Goal: Browse casually: Explore the website without a specific task or goal

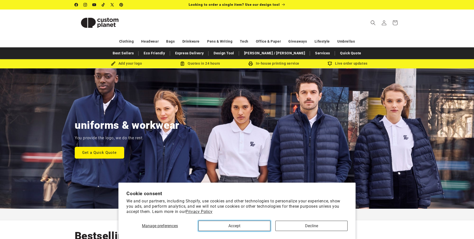
click at [243, 227] on button "Accept" at bounding box center [235, 225] width 72 height 10
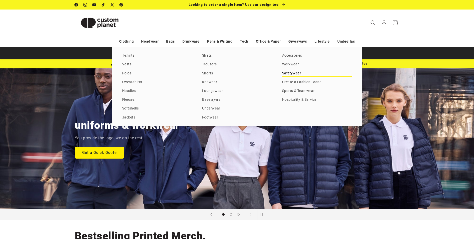
click at [288, 73] on link "Safetywear" at bounding box center [317, 73] width 70 height 7
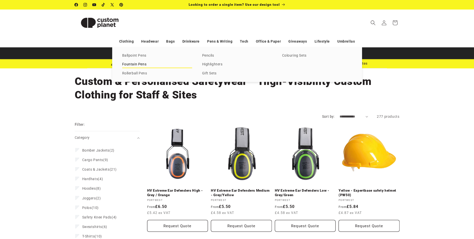
click at [130, 65] on link "Fountain Pens" at bounding box center [157, 64] width 70 height 7
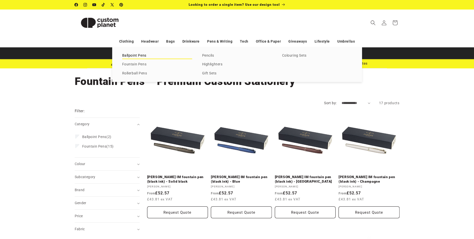
click at [133, 57] on link "Ballpoint Pens" at bounding box center [157, 55] width 70 height 7
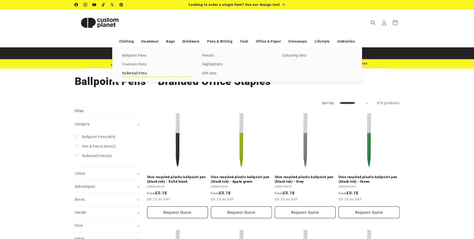
click at [126, 73] on link "Rollerball Pens" at bounding box center [157, 73] width 70 height 7
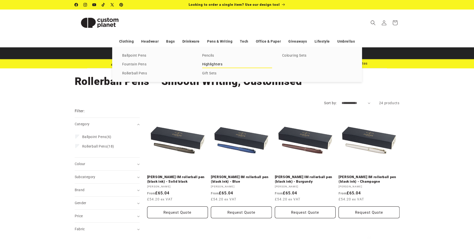
click at [210, 64] on link "Highlighters" at bounding box center [237, 64] width 70 height 7
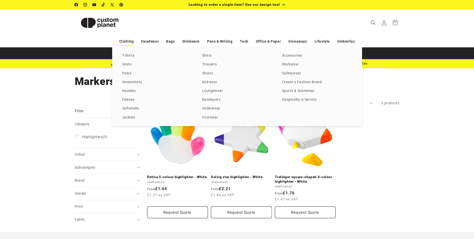
click at [132, 41] on link "Clothing" at bounding box center [126, 41] width 15 height 9
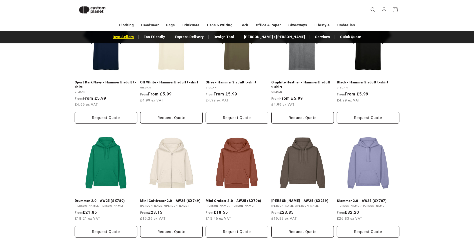
scroll to position [575, 0]
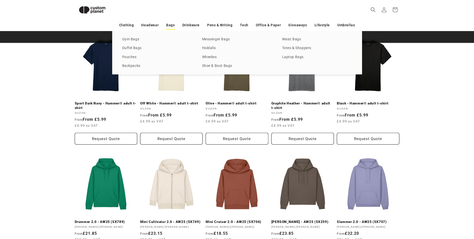
click at [173, 26] on link "Bags" at bounding box center [170, 25] width 9 height 9
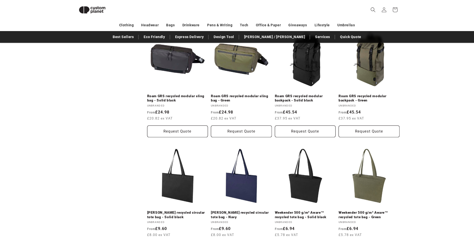
scroll to position [668, 0]
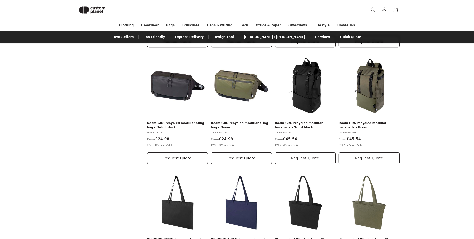
click at [304, 121] on link "Roam GRS recycled modular backpack - Solid black" at bounding box center [305, 125] width 61 height 9
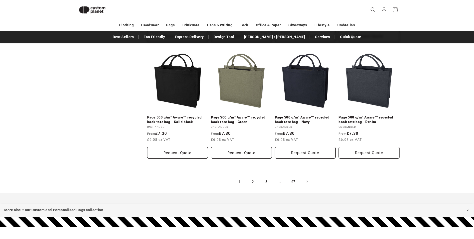
scroll to position [1094, 0]
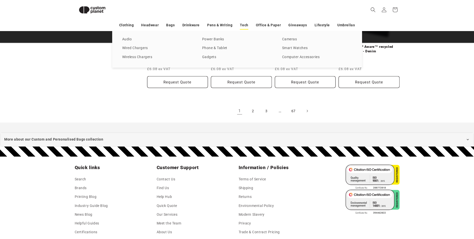
click at [248, 26] on link "Tech" at bounding box center [244, 25] width 8 height 9
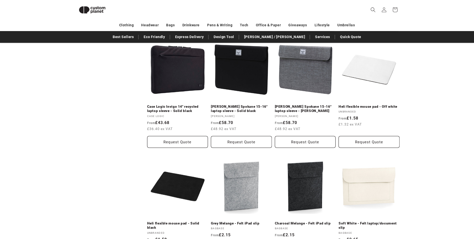
scroll to position [493, 0]
